Goal: Entertainment & Leisure: Consume media (video, audio)

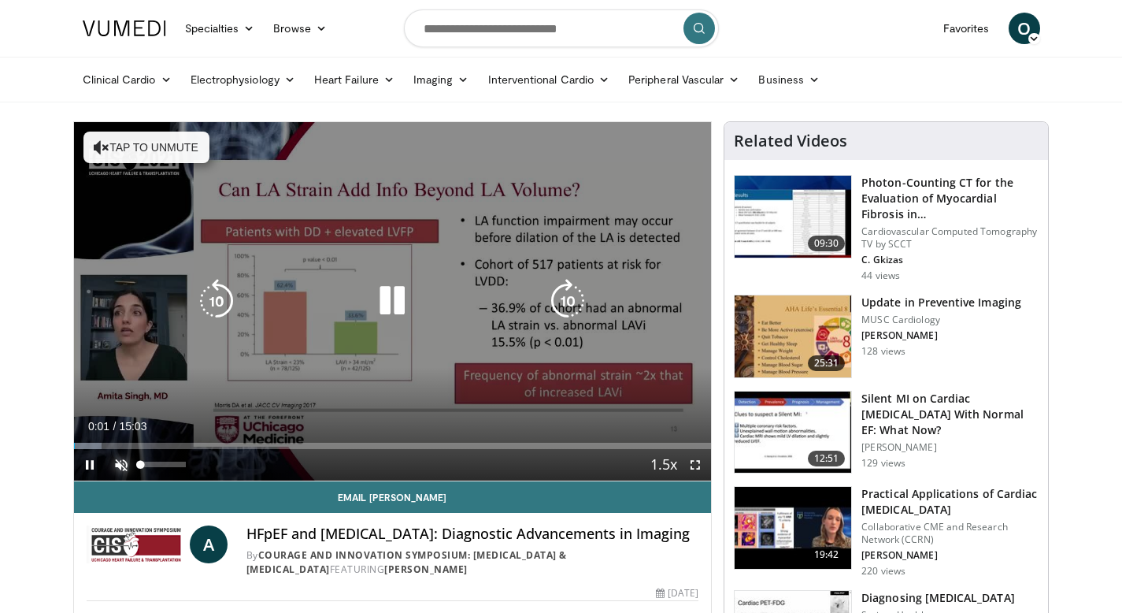
click at [118, 469] on span "Video Player" at bounding box center [122, 465] width 32 height 32
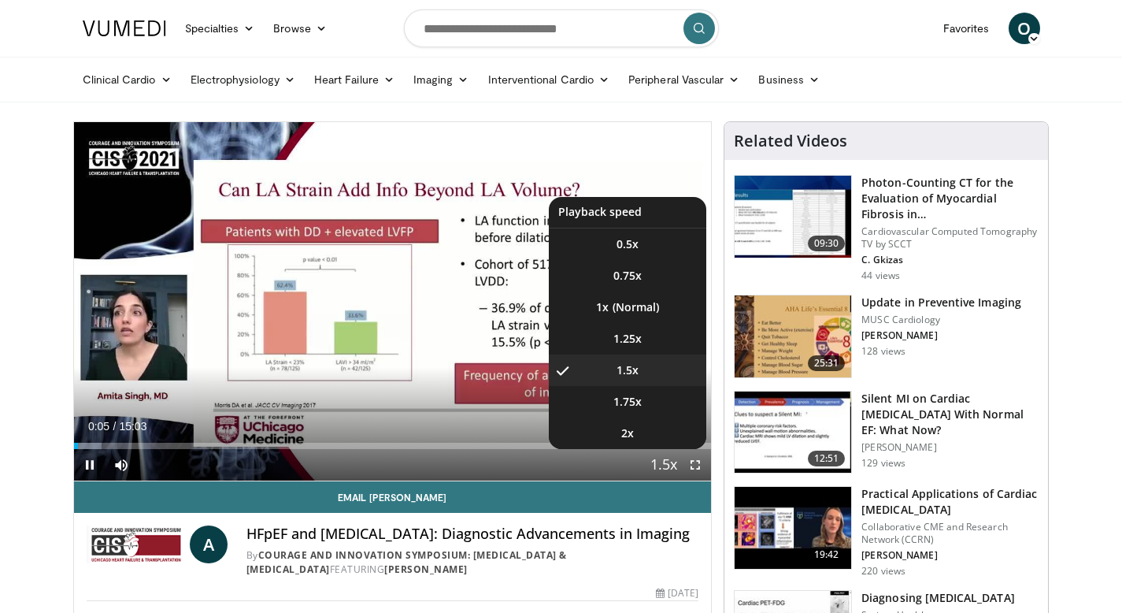
click at [655, 467] on span "Video Player" at bounding box center [664, 466] width 22 height 32
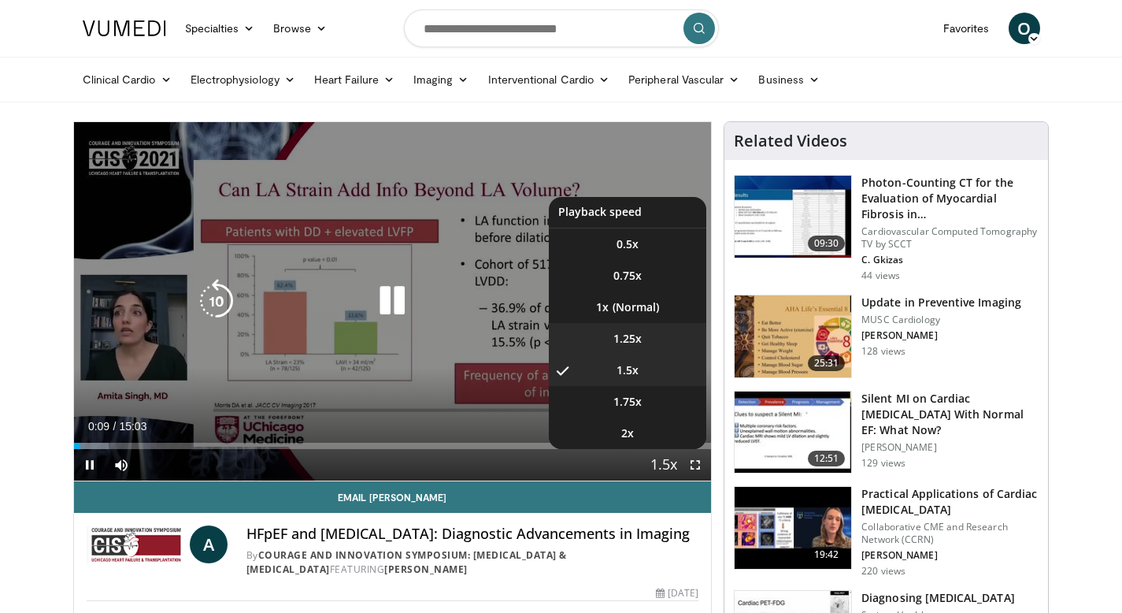
click at [617, 337] on span "1.25x" at bounding box center [627, 339] width 28 height 16
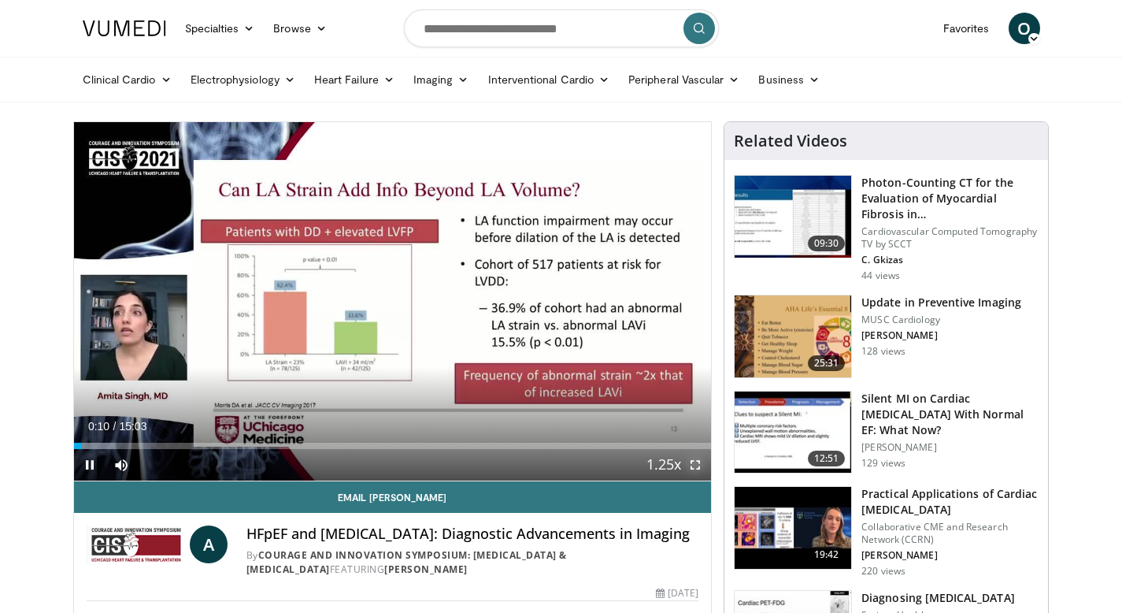
click at [687, 465] on span "Video Player" at bounding box center [696, 465] width 32 height 32
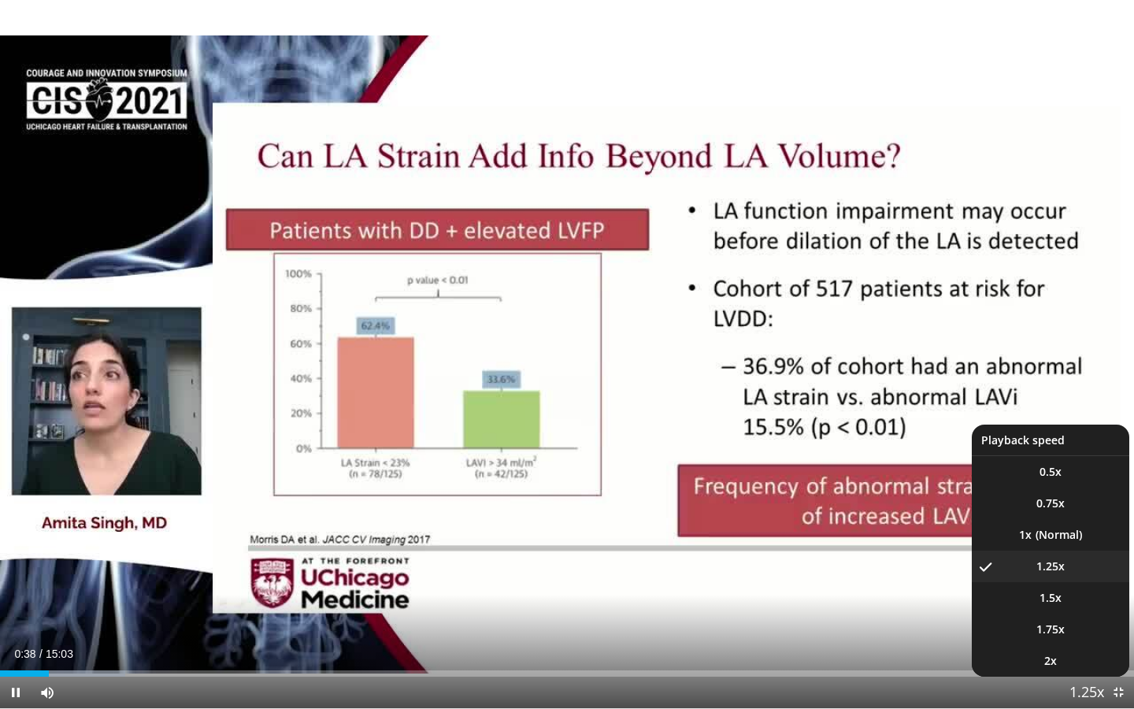
click at [1097, 612] on span "Video Player" at bounding box center [1087, 693] width 22 height 32
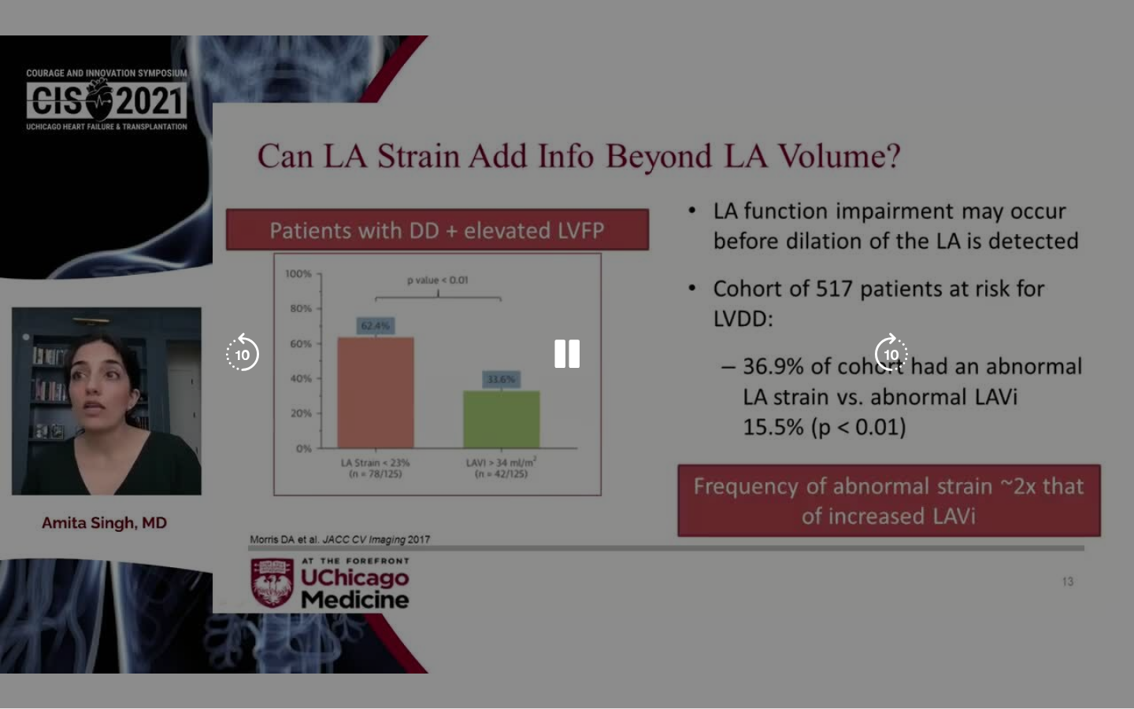
click at [1097, 612] on video-js "**********" at bounding box center [567, 354] width 1134 height 709
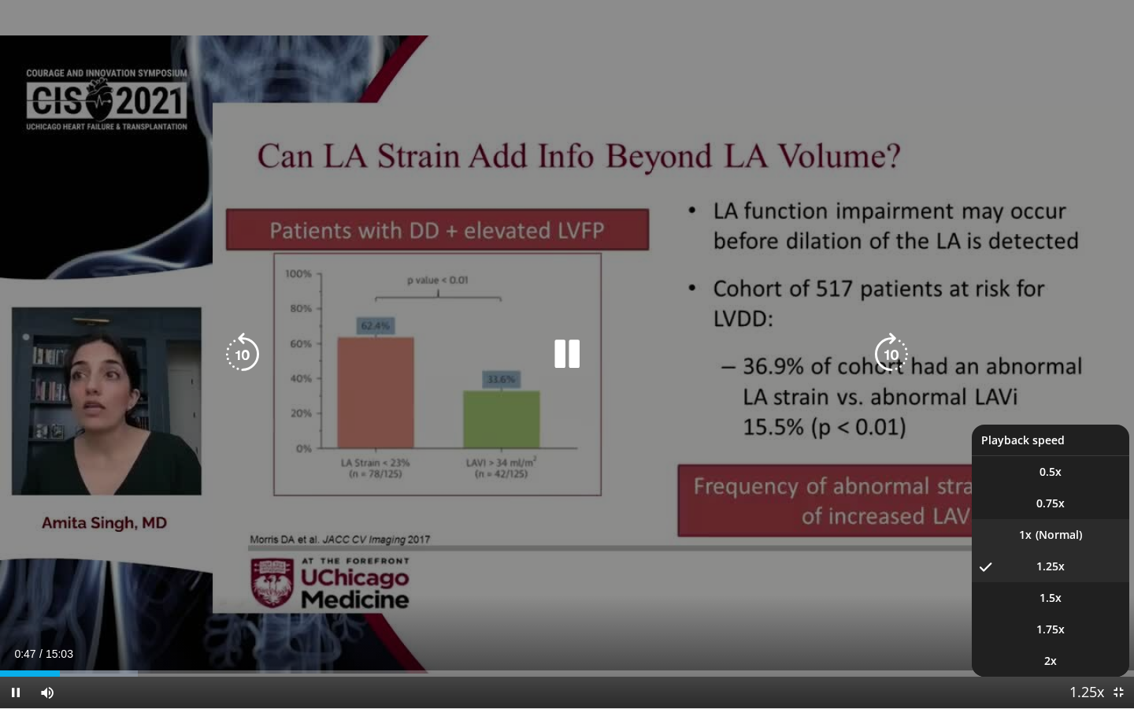
click at [1079, 543] on li "1x" at bounding box center [1051, 535] width 158 height 32
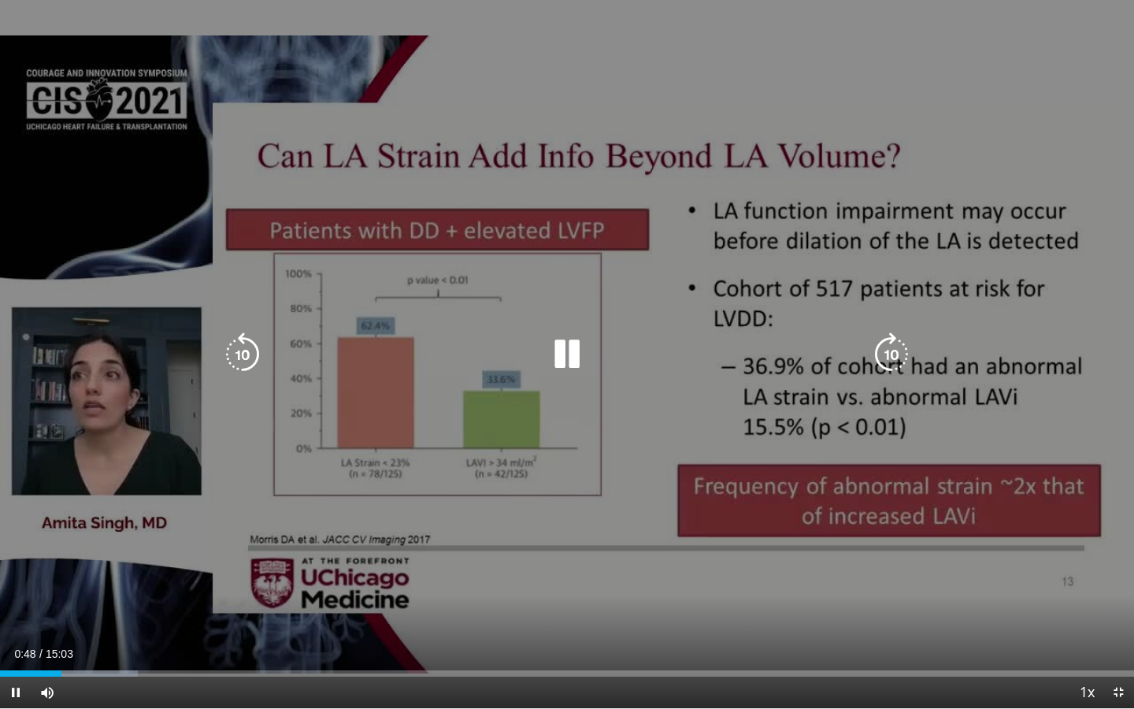
click at [819, 585] on div "10 seconds Tap to unmute" at bounding box center [567, 354] width 1134 height 708
click at [1121, 88] on div "10 seconds Tap to unmute" at bounding box center [567, 354] width 1134 height 708
click at [936, 128] on div "10 seconds Tap to unmute" at bounding box center [567, 354] width 1134 height 708
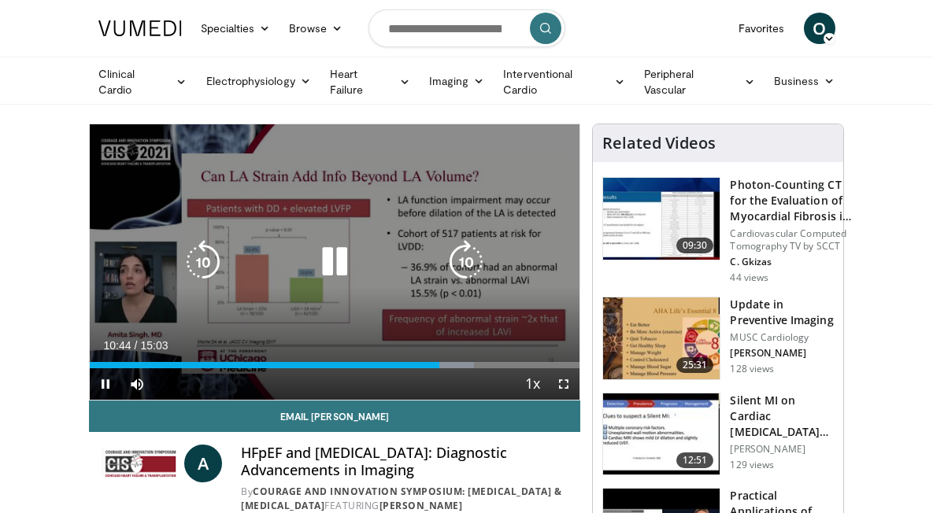
drag, startPoint x: 309, startPoint y: 299, endPoint x: 365, endPoint y: 313, distance: 56.7
click at [313, 284] on icon "Video Player" at bounding box center [335, 262] width 44 height 44
